Goal: Task Accomplishment & Management: Manage account settings

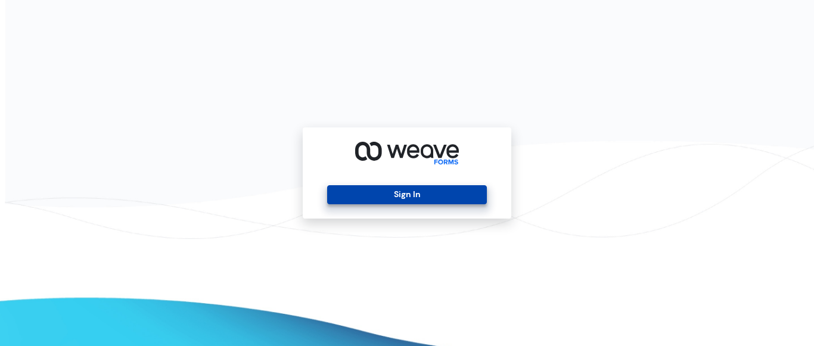
click at [387, 192] on button "Sign In" at bounding box center [406, 194] width 159 height 19
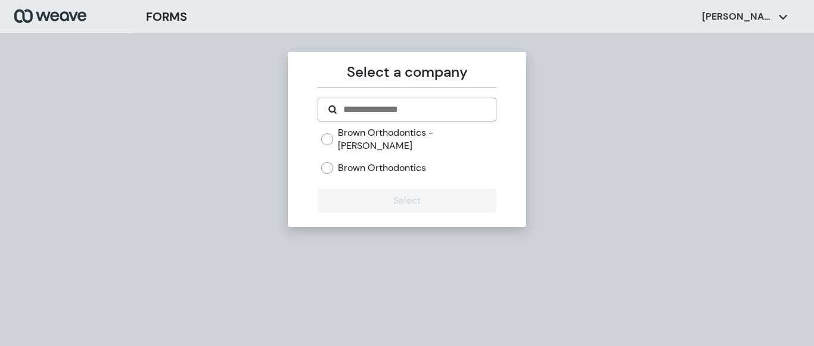
click at [364, 130] on label "Brown Orthodontics - [PERSON_NAME]" at bounding box center [417, 139] width 158 height 26
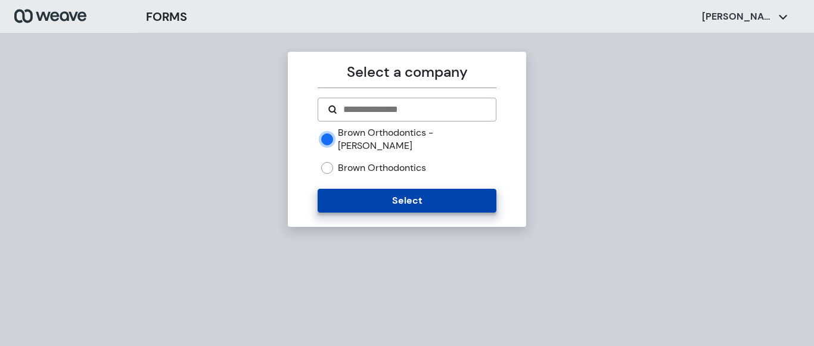
click at [367, 192] on button "Select" at bounding box center [407, 201] width 178 height 24
